Goal: Task Accomplishment & Management: Complete application form

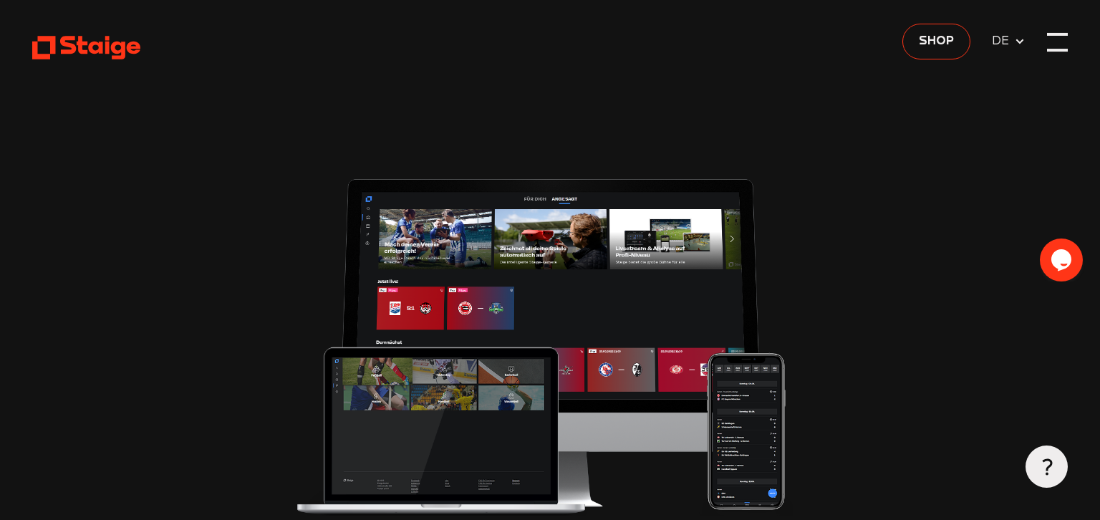
click at [1053, 44] on div at bounding box center [1057, 42] width 21 height 21
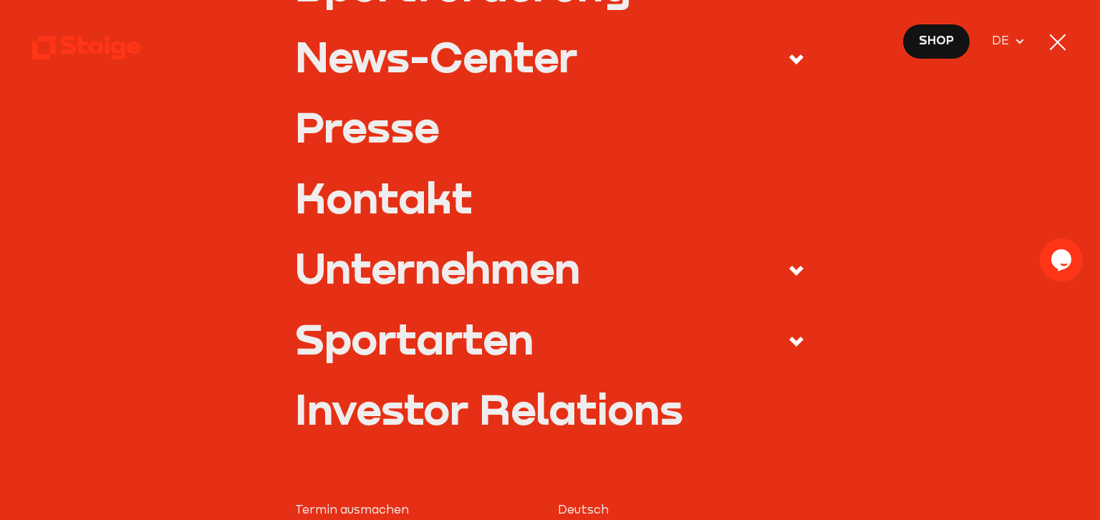
scroll to position [259, 0]
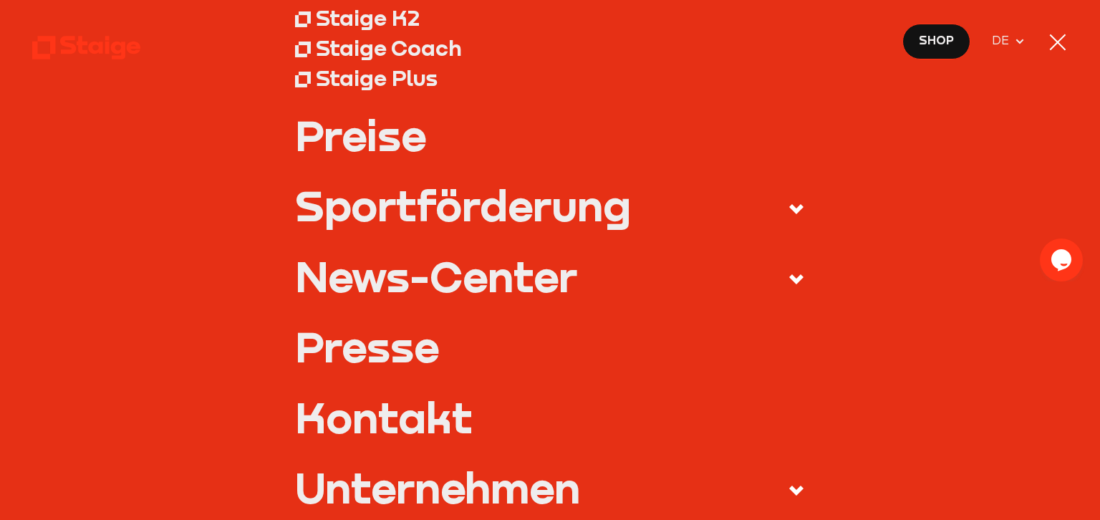
click at [413, 425] on link "Kontakt" at bounding box center [550, 417] width 510 height 42
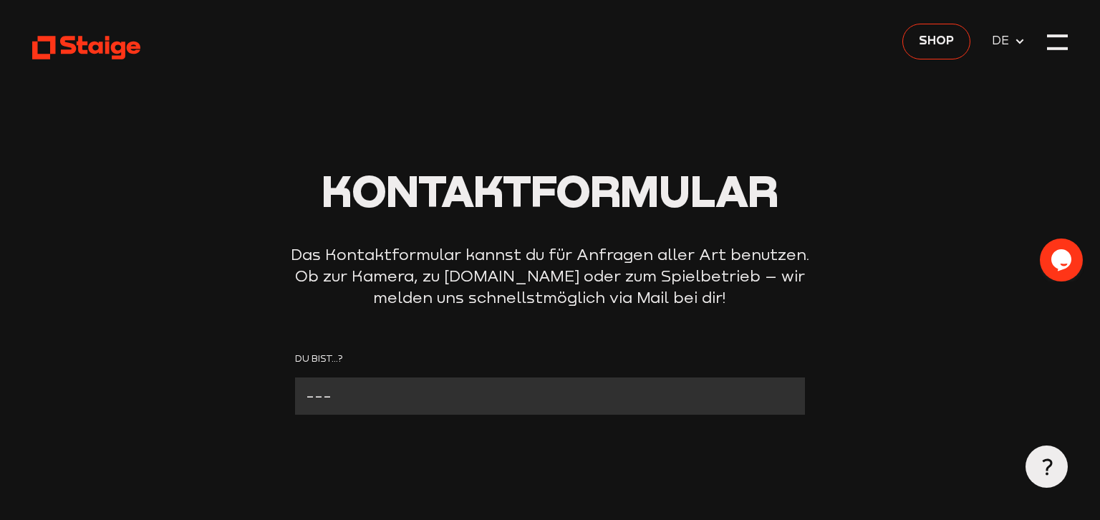
click at [295, 377] on select "--- Verein mit Kamera Verein ohne Kamera Fan Andere" at bounding box center [550, 395] width 510 height 37
select select "Verein mit Kamera"
click option "Verein mit Kamera" at bounding box center [0, 0] width 0 height 0
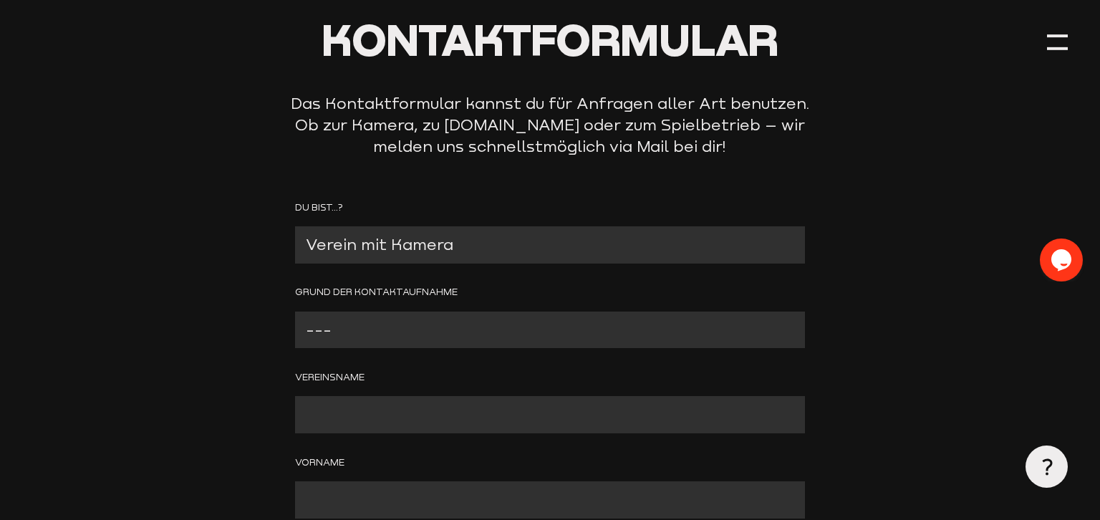
scroll to position [226, 0]
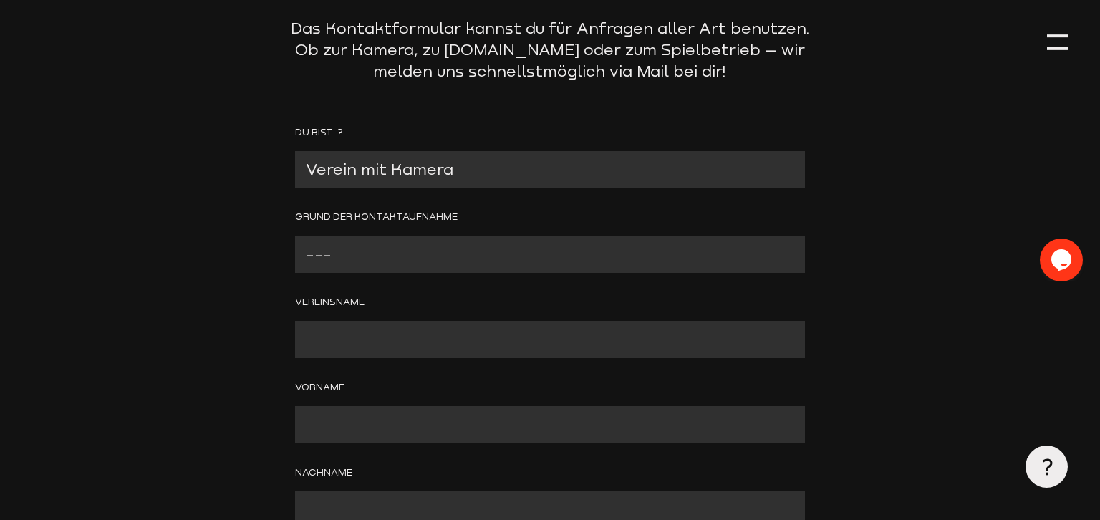
click at [295, 236] on select "--- Problem mit der Kamera Wir benötigen technischen Support Bitte um Rückruf A…" at bounding box center [550, 254] width 510 height 37
click option "Anderer Grund (bitte angeben)" at bounding box center [0, 0] width 0 height 0
click at [295, 236] on select "--- Problem mit der Kamera Wir benötigen technischen Support Bitte um Rückruf A…" at bounding box center [550, 254] width 510 height 37
click at [557, 256] on select "--- Problem mit der Kamera Wir benötigen technischen Support Bitte um Rückruf A…" at bounding box center [550, 254] width 510 height 37
click at [295, 236] on select "--- Problem mit der Kamera Wir benötigen technischen Support Bitte um Rückruf A…" at bounding box center [550, 254] width 510 height 37
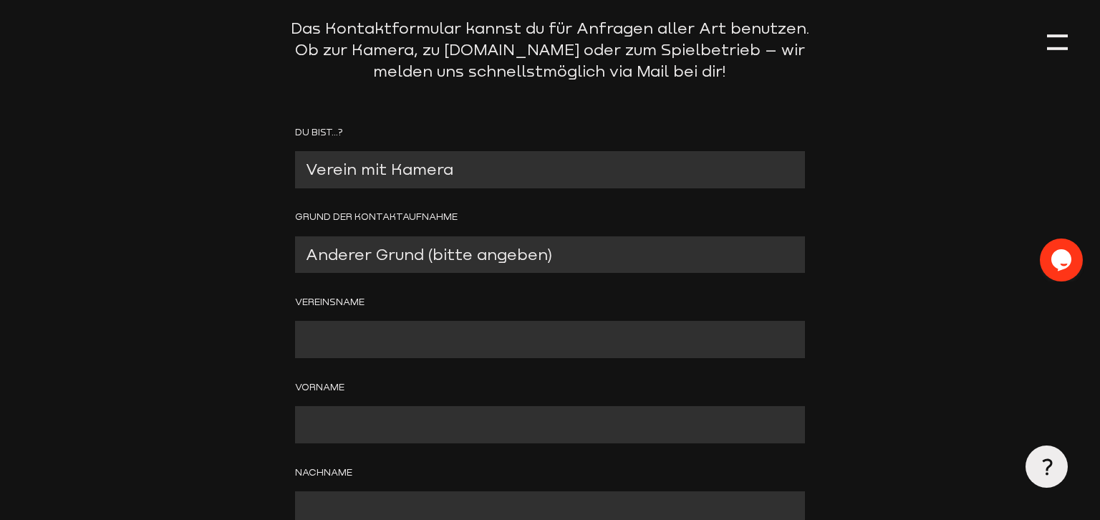
click at [577, 252] on select "--- Problem mit der Kamera Wir benötigen technischen Support Bitte um Rückruf A…" at bounding box center [550, 254] width 510 height 37
click at [295, 236] on select "--- Problem mit der Kamera Wir benötigen technischen Support Bitte um Rückruf A…" at bounding box center [550, 254] width 510 height 37
click at [577, 252] on select "--- Problem mit der Kamera Wir benötigen technischen Support Bitte um Rückruf A…" at bounding box center [550, 254] width 510 height 37
click at [295, 236] on select "--- Problem mit der Kamera Wir benötigen technischen Support Bitte um Rückruf A…" at bounding box center [550, 254] width 510 height 37
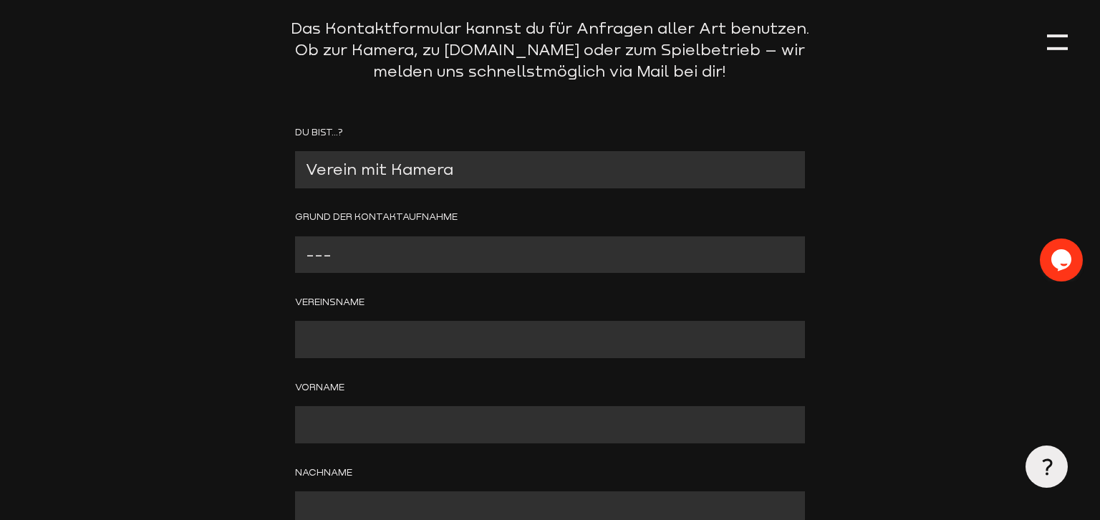
click option "---" at bounding box center [0, 0] width 0 height 0
click at [295, 236] on select "--- Problem mit der Kamera Wir benötigen technischen Support Bitte um Rückruf A…" at bounding box center [550, 254] width 510 height 37
select select "Anderer Grund (bitte angeben)"
click option "Anderer Grund (bitte angeben)" at bounding box center [0, 0] width 0 height 0
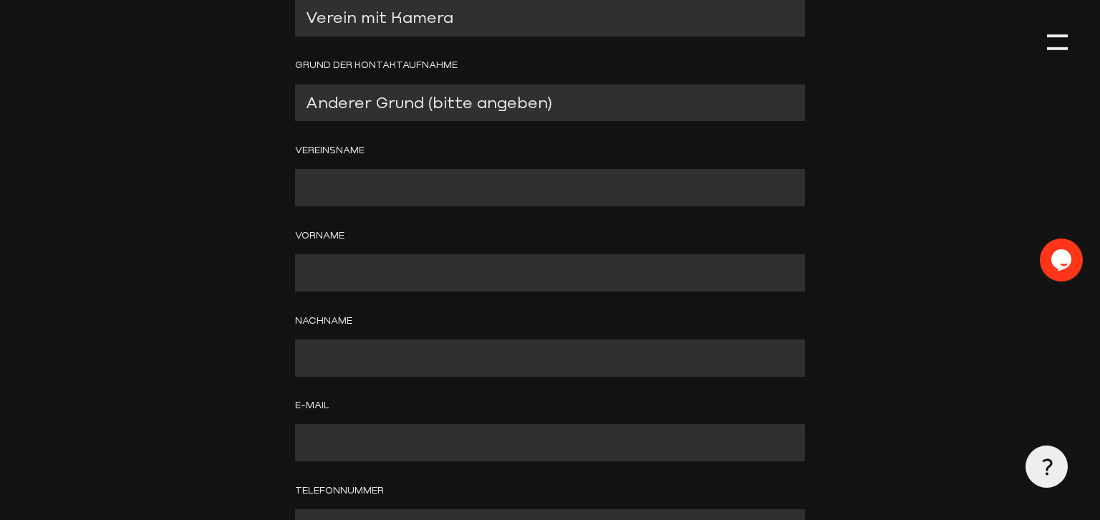
click at [337, 193] on input "Contact form" at bounding box center [550, 187] width 510 height 37
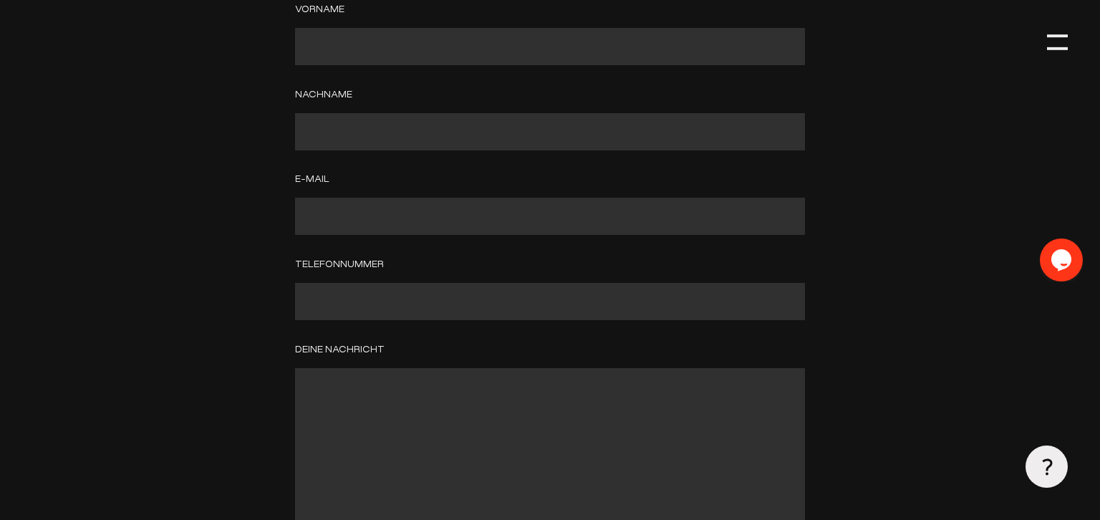
scroll to position [453, 0]
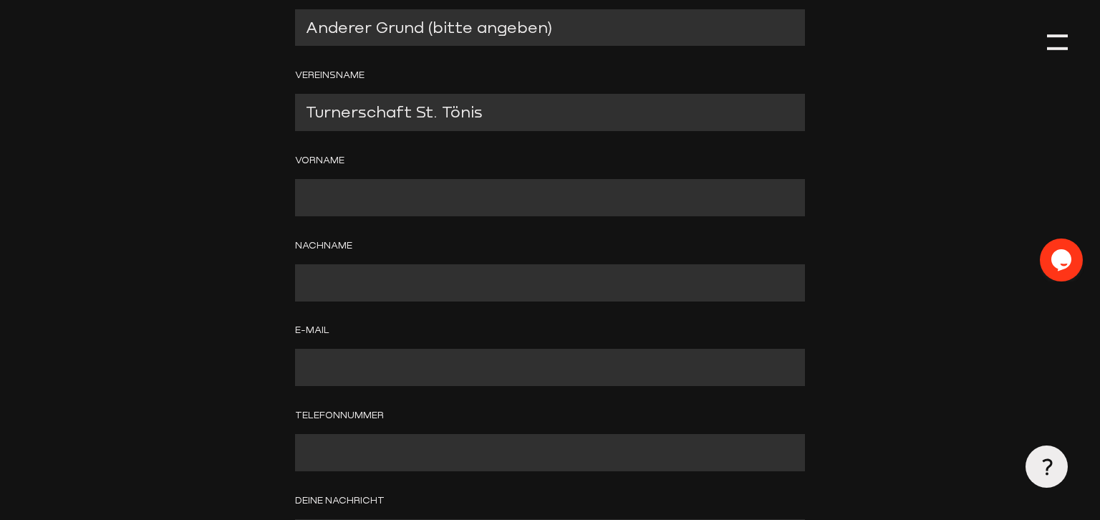
type input "Turnerschaft St. Tönis"
click at [309, 184] on input "Contact form" at bounding box center [550, 197] width 510 height 37
type input "[DEMOGRAPHIC_DATA]"
type input "Bruchhaus"
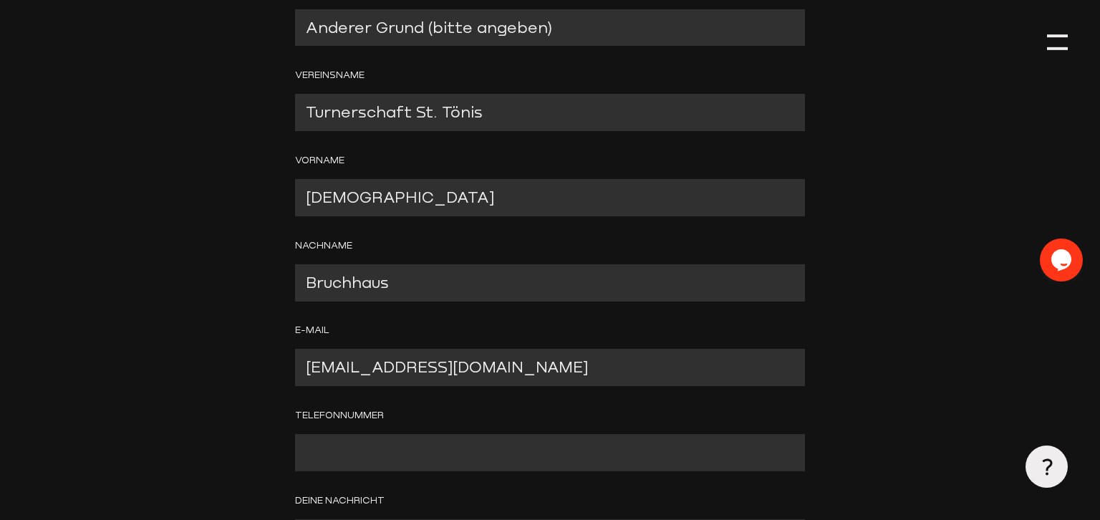
scroll to position [604, 0]
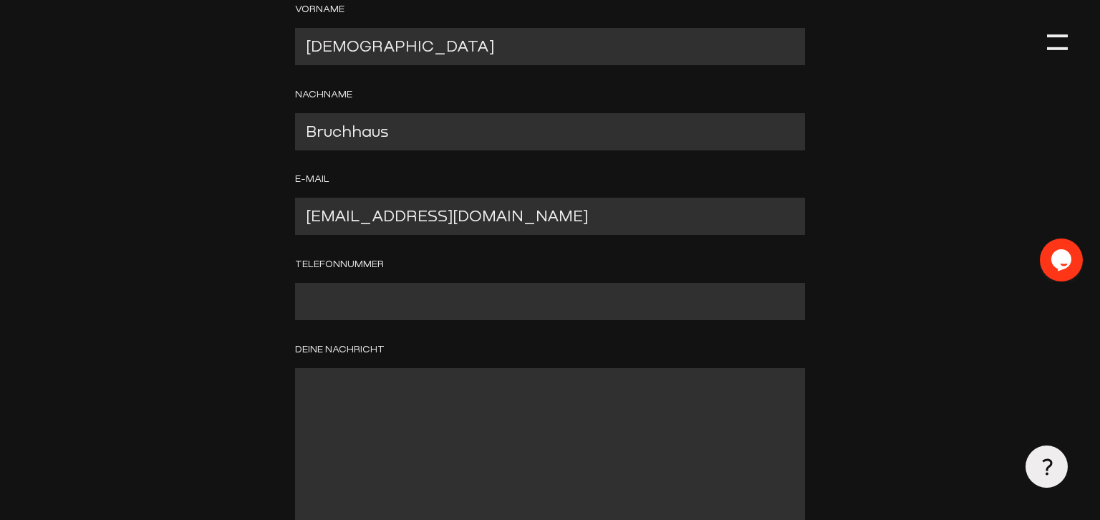
type input "[EMAIL_ADDRESS][DOMAIN_NAME]"
click at [460, 307] on input "Contact form" at bounding box center [550, 301] width 510 height 37
type input "01736232100"
click at [397, 392] on textarea "Contact form" at bounding box center [550, 461] width 510 height 186
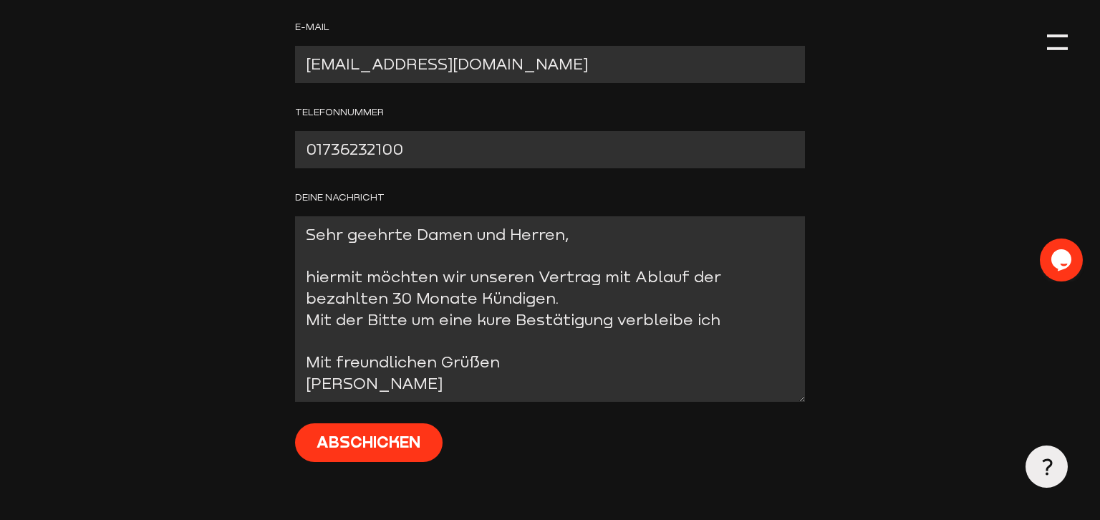
scroll to position [907, 0]
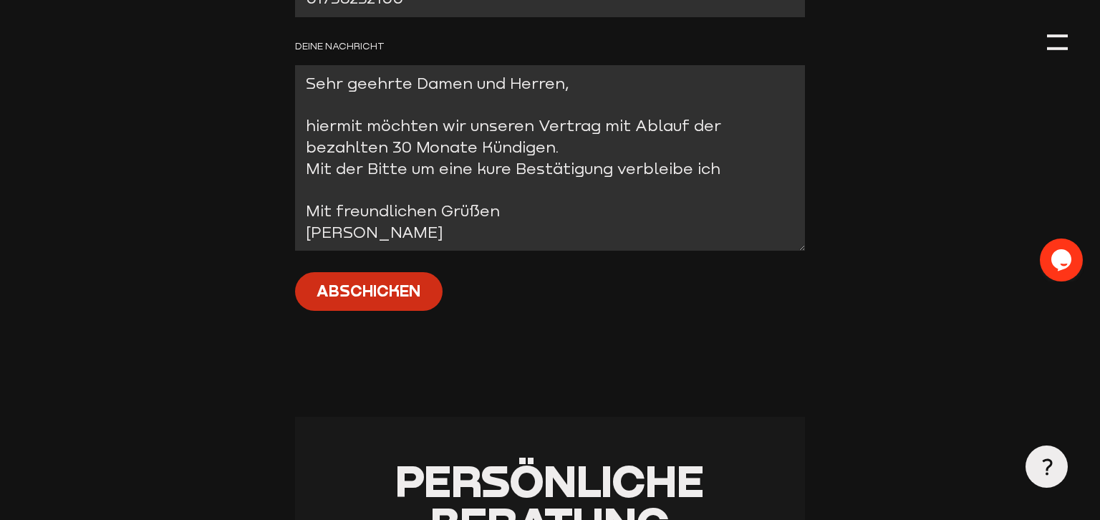
type textarea "Sehr geehrte Damen und Herren, hiermit möchten wir unseren Vertrag mit Ablauf d…"
click at [333, 291] on input "Abschicken" at bounding box center [369, 291] width 148 height 39
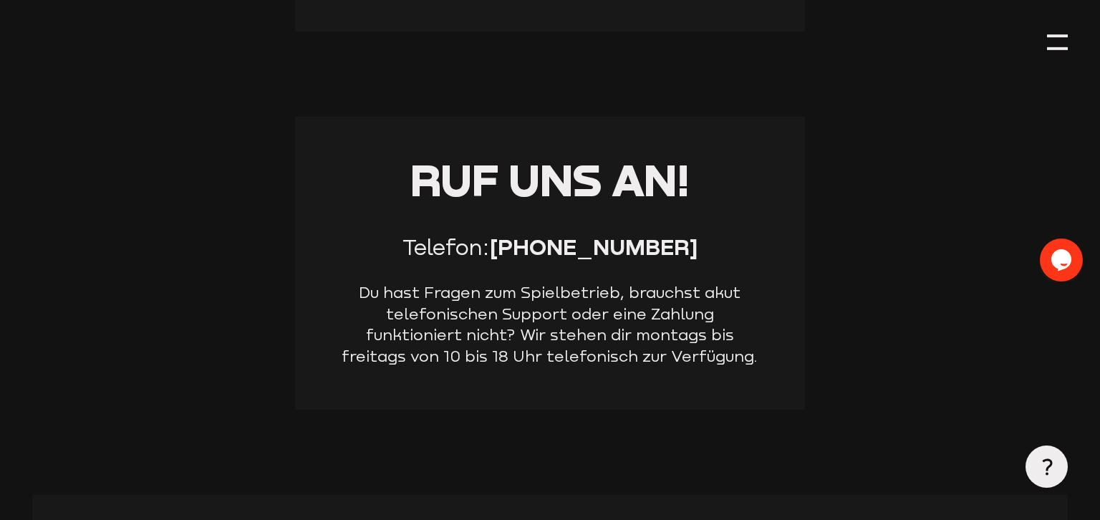
scroll to position [908, 0]
click at [1057, 49] on div at bounding box center [1057, 42] width 21 height 21
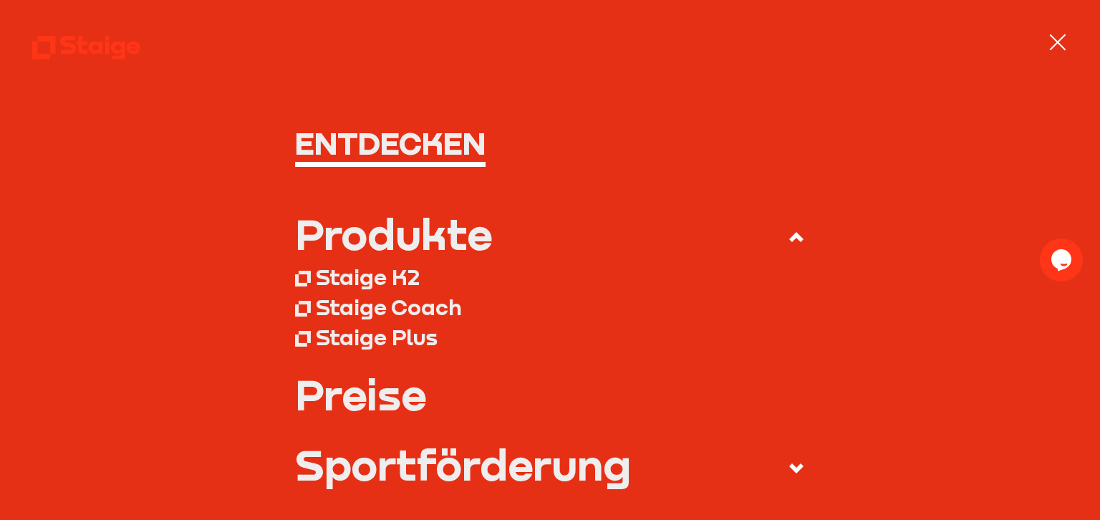
scroll to position [220, 0]
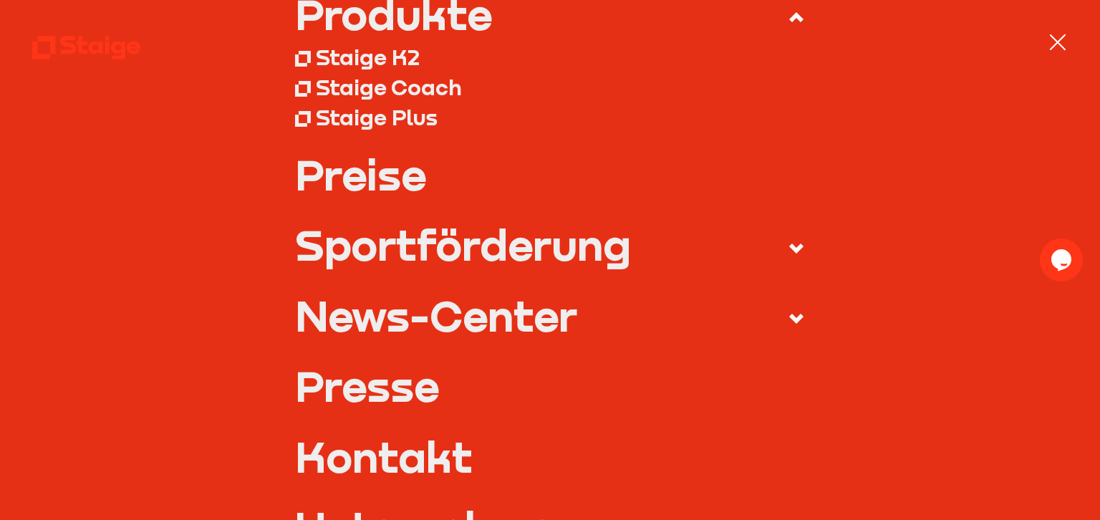
click at [380, 179] on link "Preise" at bounding box center [550, 174] width 510 height 42
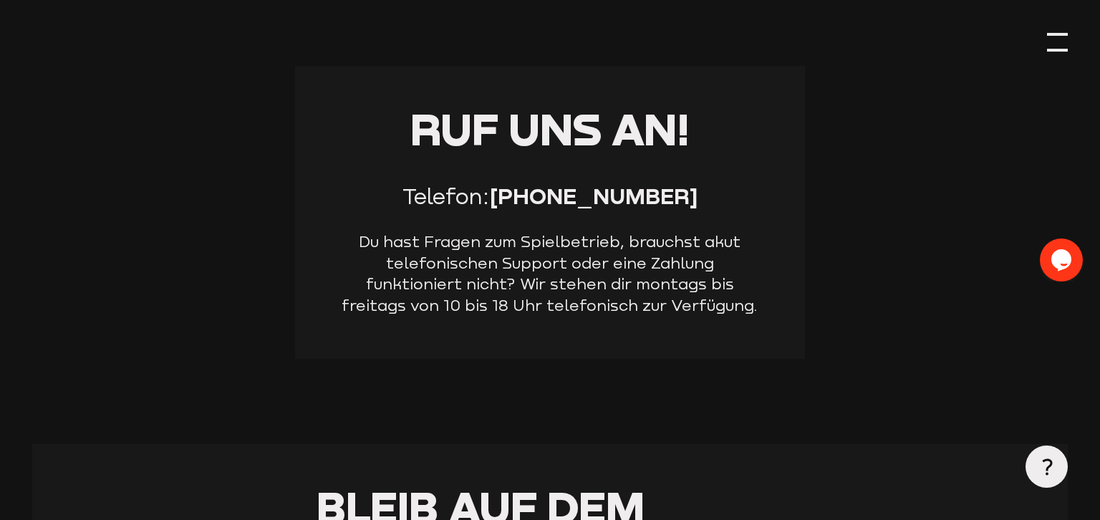
click at [1056, 52] on div at bounding box center [1057, 42] width 21 height 21
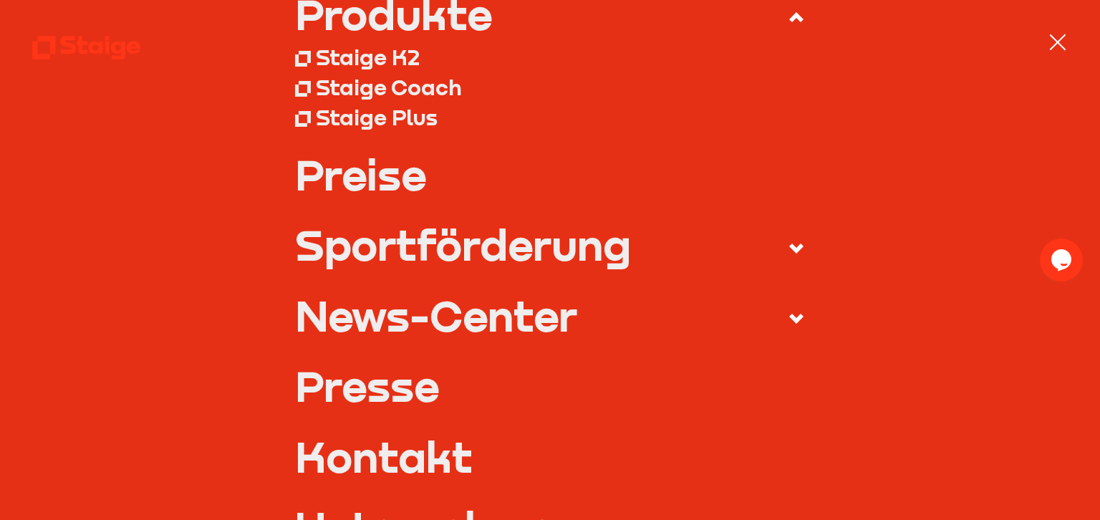
click at [348, 183] on link "Preise" at bounding box center [550, 174] width 510 height 42
